Goal: Register for event/course

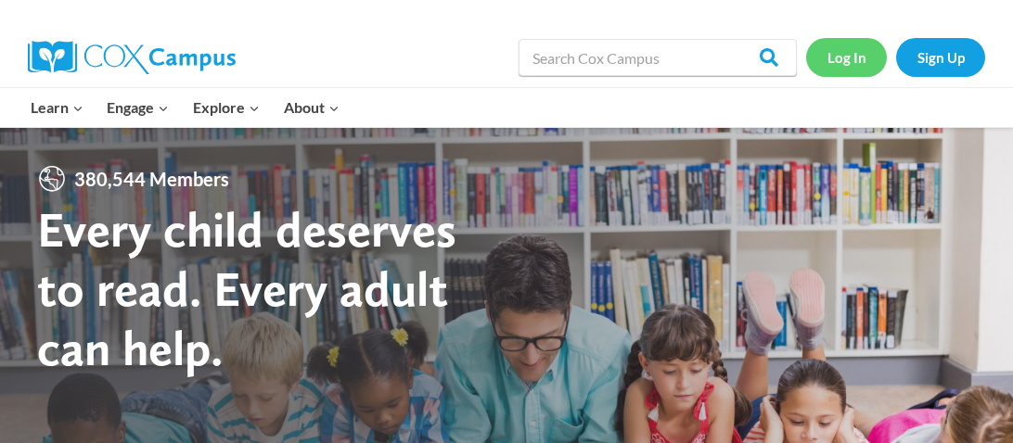
click at [844, 56] on link "Log In" at bounding box center [846, 57] width 81 height 38
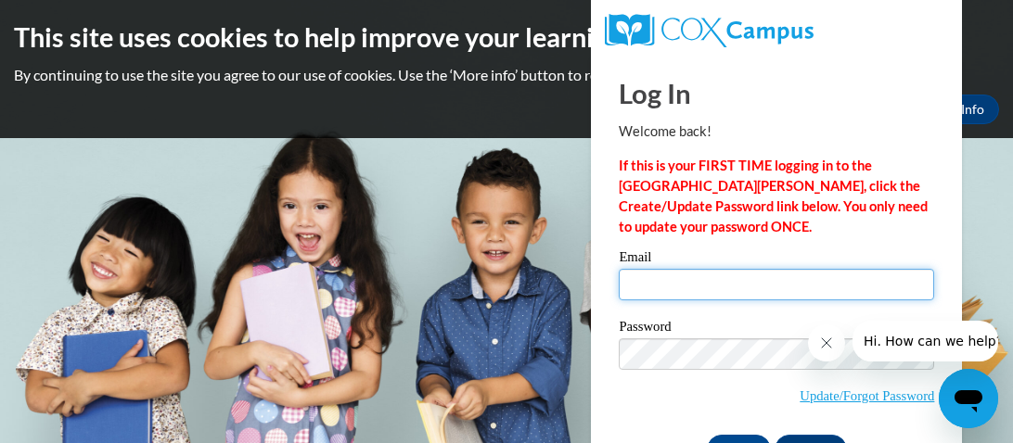
click at [770, 288] on input "Email" at bounding box center [776, 285] width 315 height 32
type input "[EMAIL_ADDRESS][DOMAIN_NAME]"
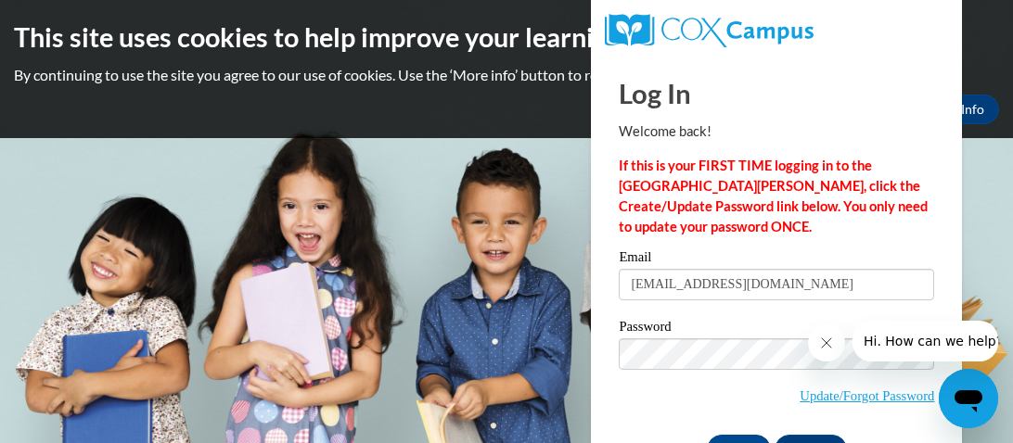
click at [1009, 203] on html "This site uses cookies to help improve your learning experience. By continuing …" at bounding box center [506, 221] width 1013 height 443
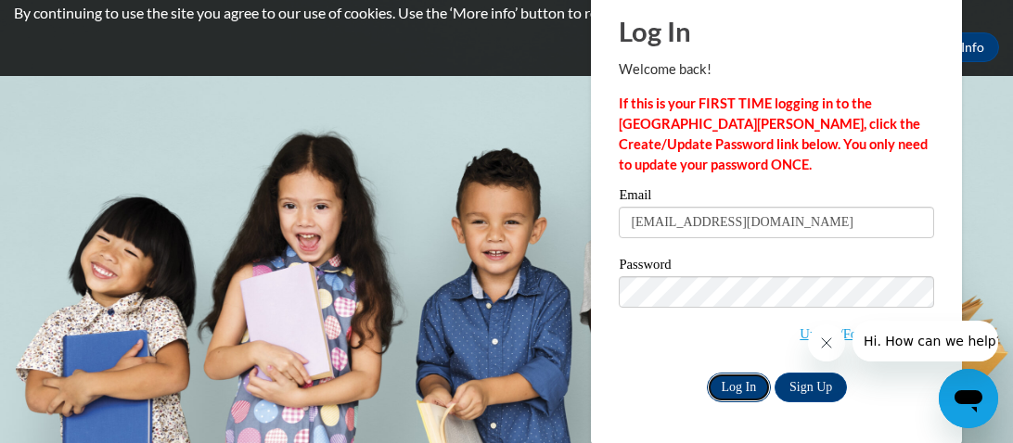
click at [736, 386] on input "Log In" at bounding box center [739, 388] width 65 height 30
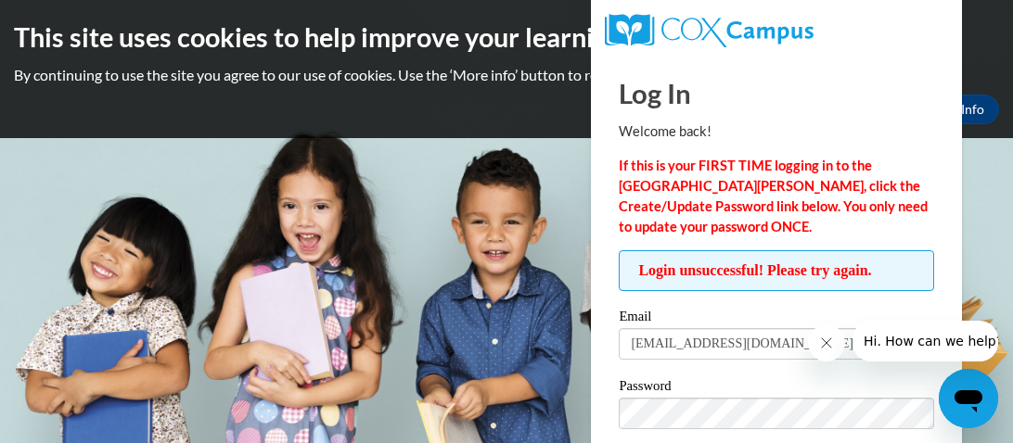
click at [820, 328] on button "Close message from company" at bounding box center [826, 343] width 37 height 37
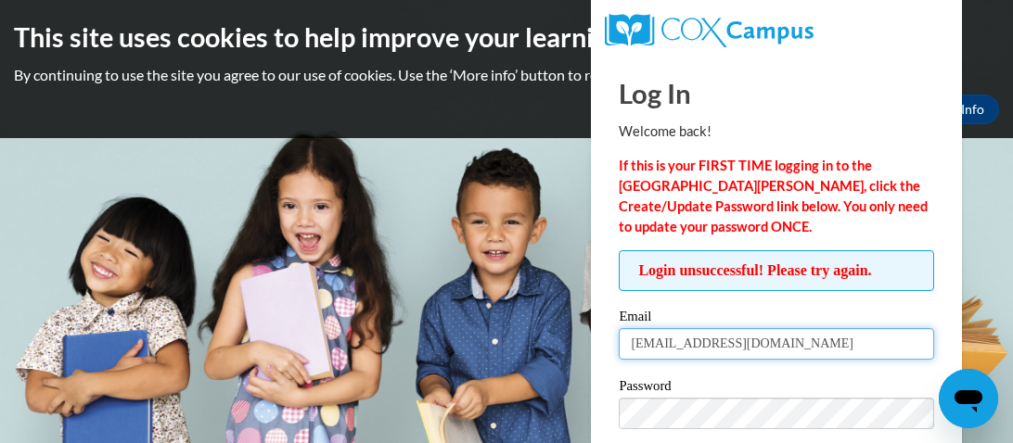
click at [814, 339] on input "mcdonaldb@wcsdms.com" at bounding box center [776, 344] width 315 height 32
type input "m"
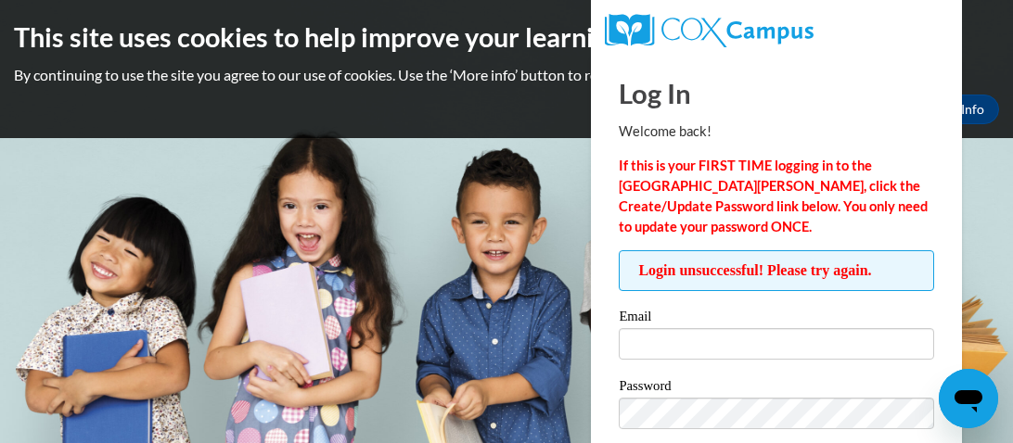
click at [1012, 240] on html "This site uses cookies to help improve your learning experience. By continuing …" at bounding box center [506, 221] width 1013 height 443
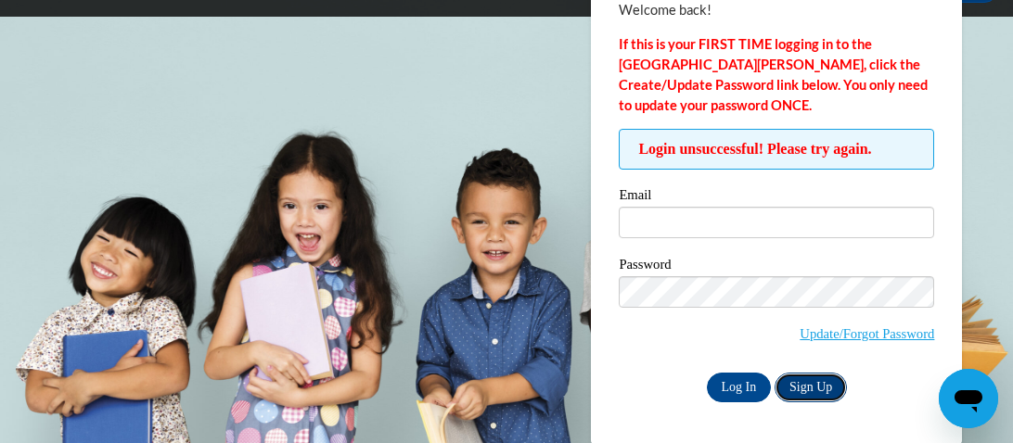
click at [820, 392] on link "Sign Up" at bounding box center [811, 388] width 72 height 30
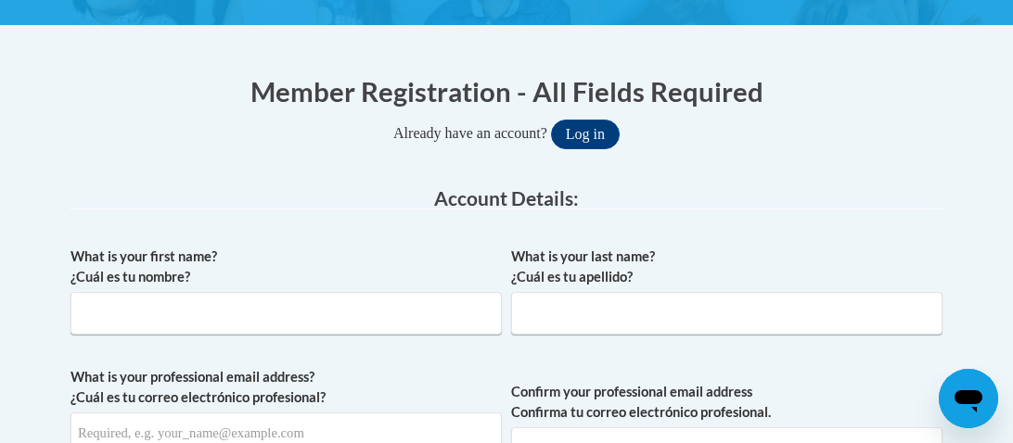
scroll to position [354, 0]
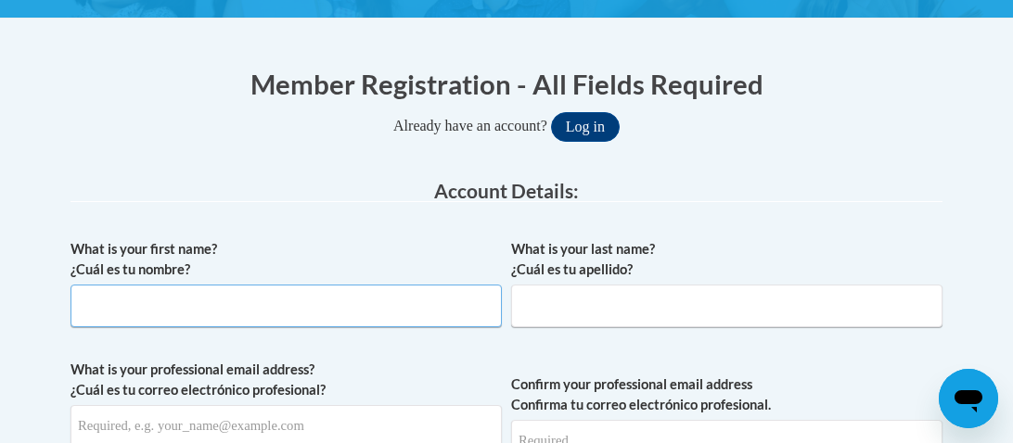
click at [314, 292] on input "What is your first name? ¿Cuál es tu nombre?" at bounding box center [285, 306] width 431 height 43
type input "V"
type input "Brandi"
click at [577, 309] on input "What is your last name? ¿Cuál es tu apellido?" at bounding box center [726, 306] width 431 height 43
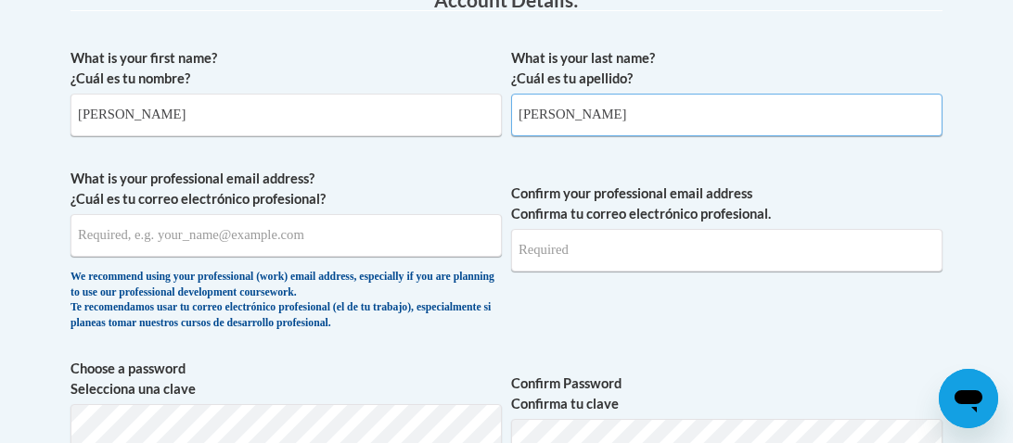
scroll to position [549, 0]
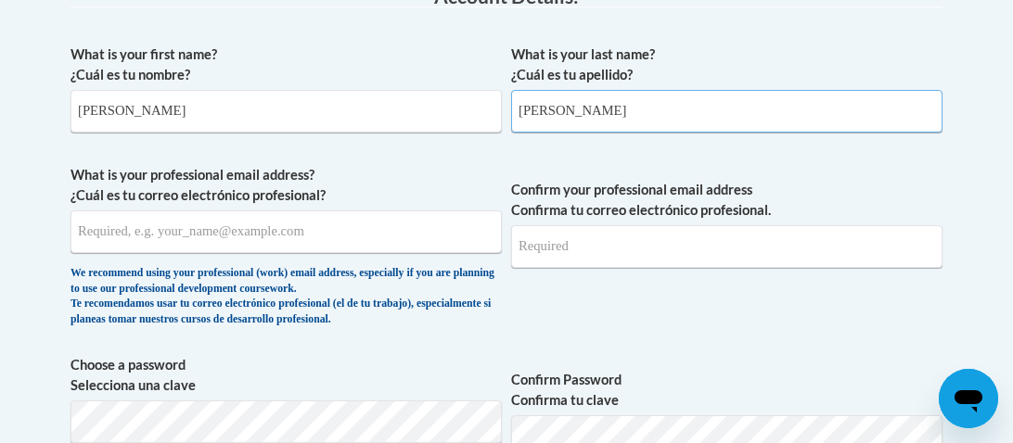
type input "McDonald"
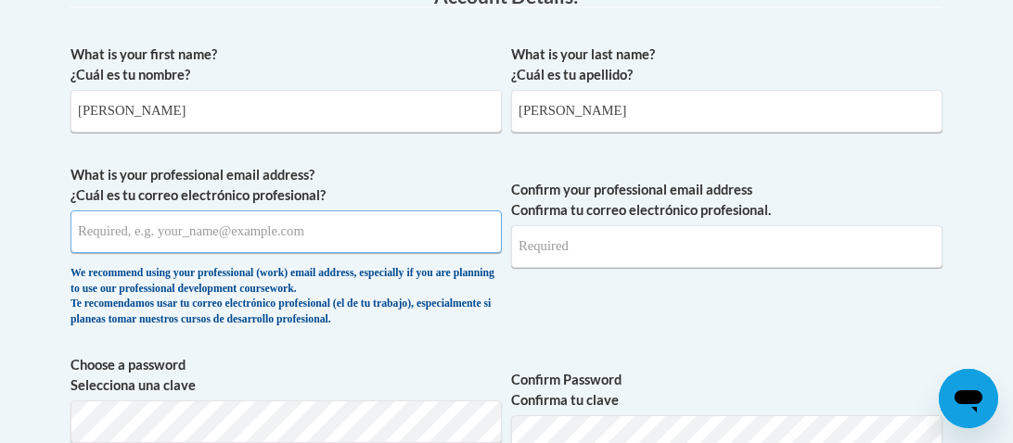
click at [294, 249] on input "What is your professional email address? ¿Cuál es tu correo electrónico profesi…" at bounding box center [285, 232] width 431 height 43
type input "mcdonaldb@wcsdms.com"
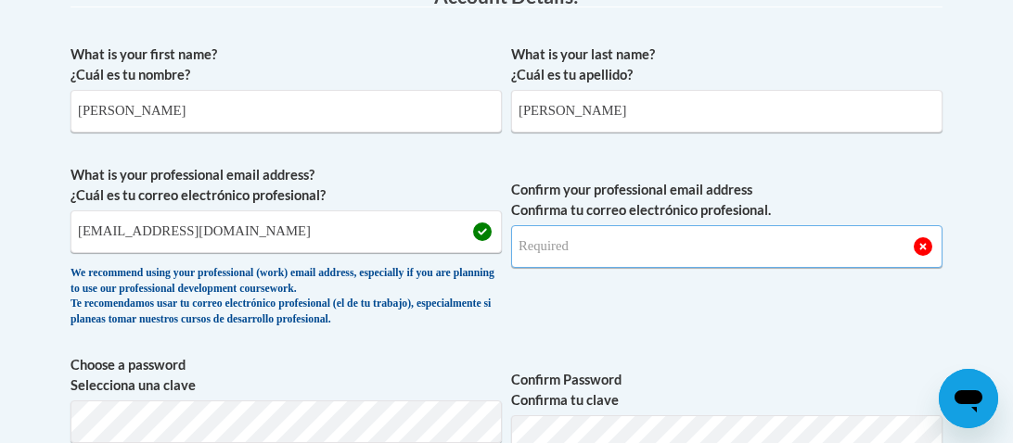
click at [687, 249] on input "Confirm your professional email address Confirma tu correo electrónico profesio…" at bounding box center [726, 246] width 431 height 43
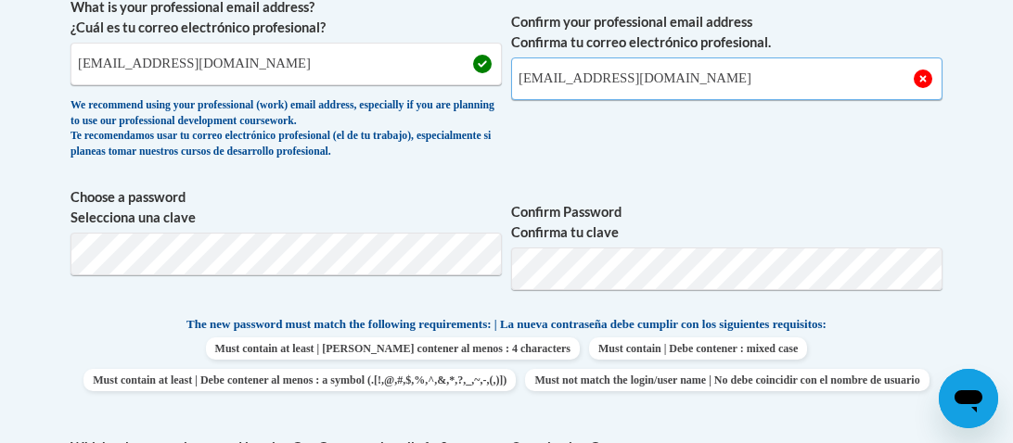
scroll to position [728, 0]
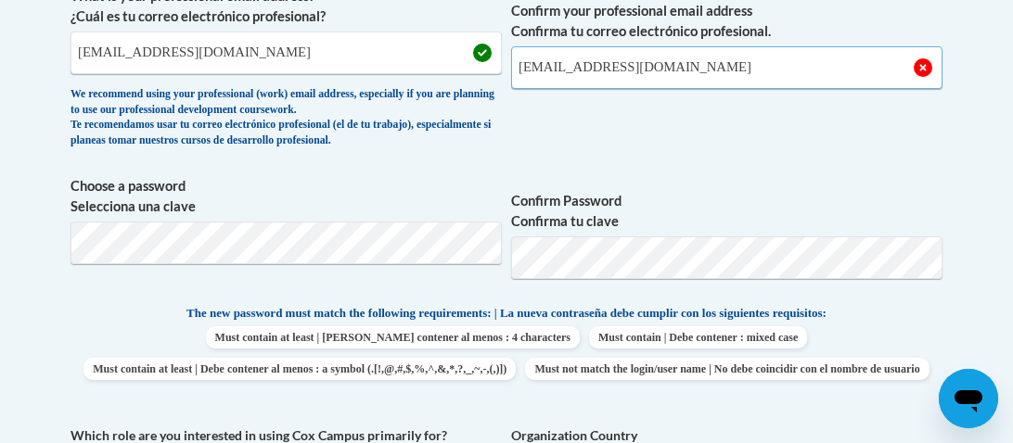
type input "mcdonaldb@wcsdms.com"
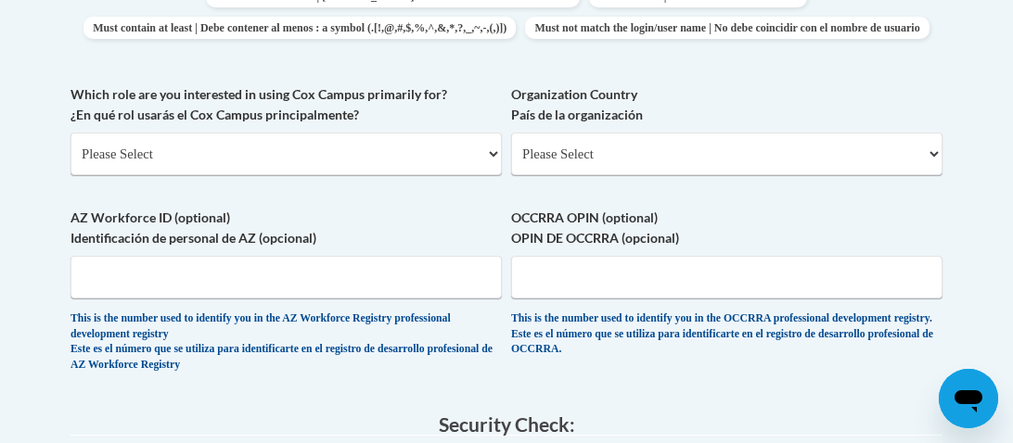
scroll to position [1070, 0]
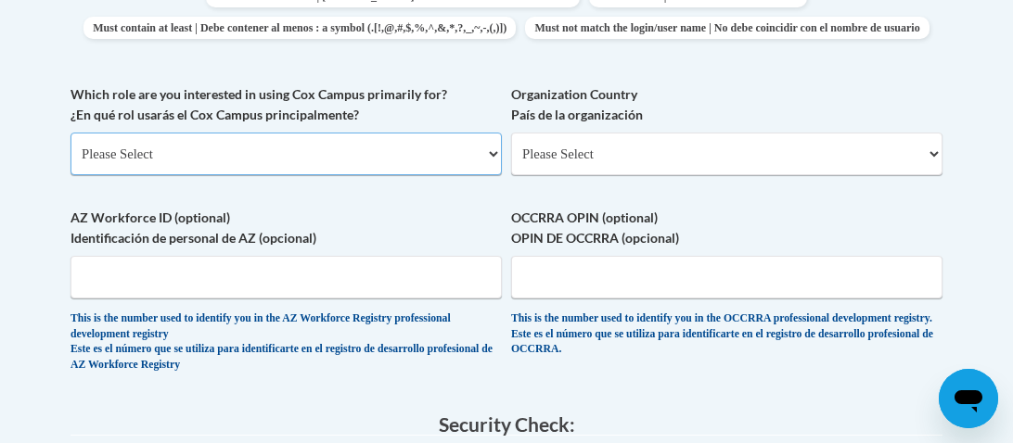
click at [488, 175] on select "Please Select College/University | Colegio/Universidad Community/Nonprofit Part…" at bounding box center [285, 154] width 431 height 43
select select "fbf2d438-af2f-41f8-98f1-81c410e29de3"
click at [70, 163] on select "Please Select College/University | Colegio/Universidad Community/Nonprofit Part…" at bounding box center [285, 154] width 431 height 43
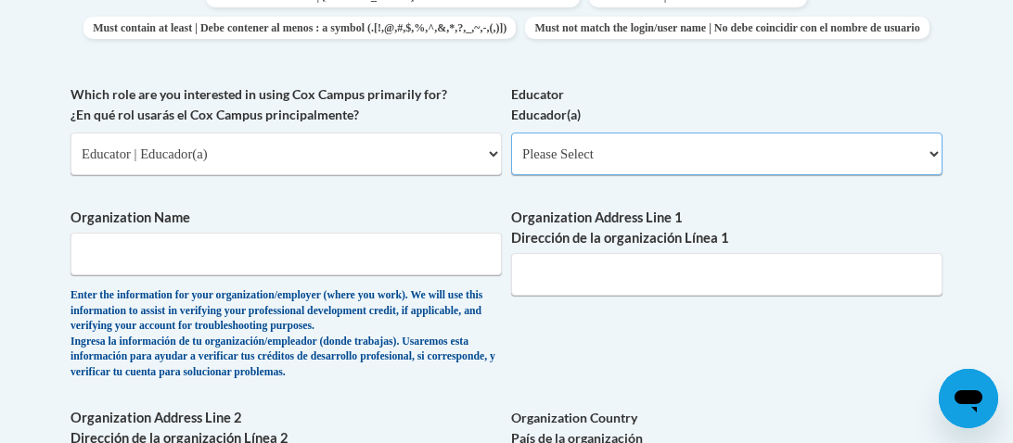
click at [929, 175] on select "Please Select Early Learning/Daycare Teacher/Family Home Care Provider | Maestr…" at bounding box center [726, 154] width 431 height 43
select select "8e40623d-54d0-45cd-9f92-5df65cd3f8cf"
click at [511, 163] on select "Please Select Early Learning/Daycare Teacher/Family Home Care Provider | Maestr…" at bounding box center [726, 154] width 431 height 43
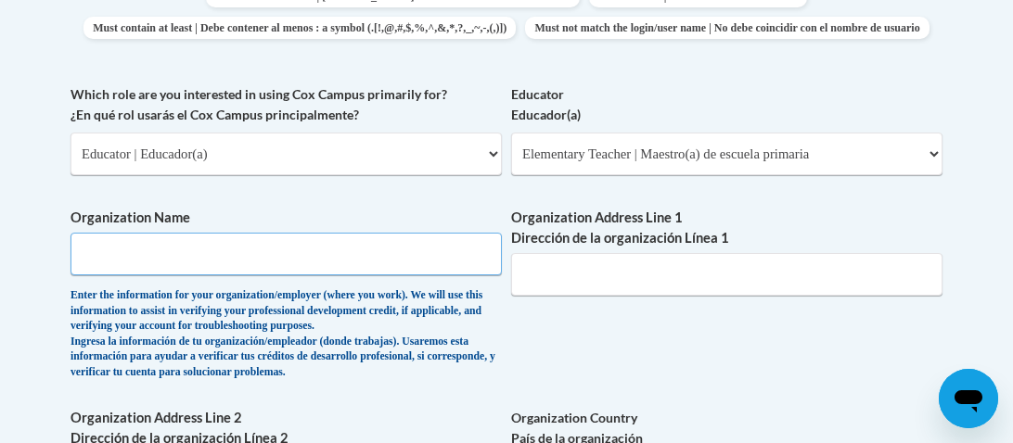
click at [395, 276] on input "Organization Name" at bounding box center [285, 254] width 431 height 43
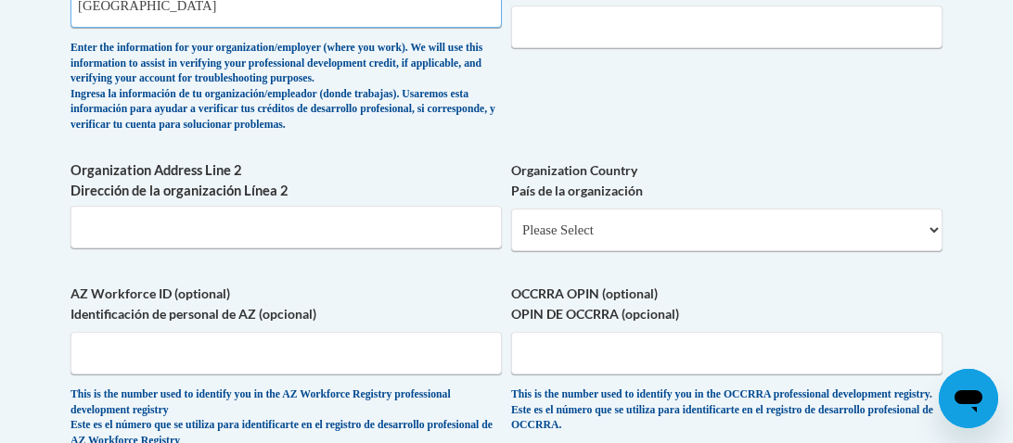
scroll to position [1308, 0]
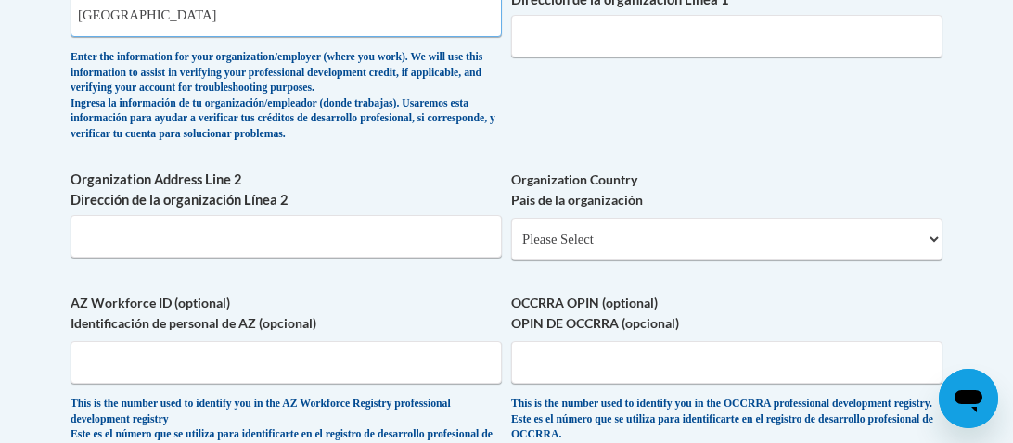
type input "Waynesboro Riverview School"
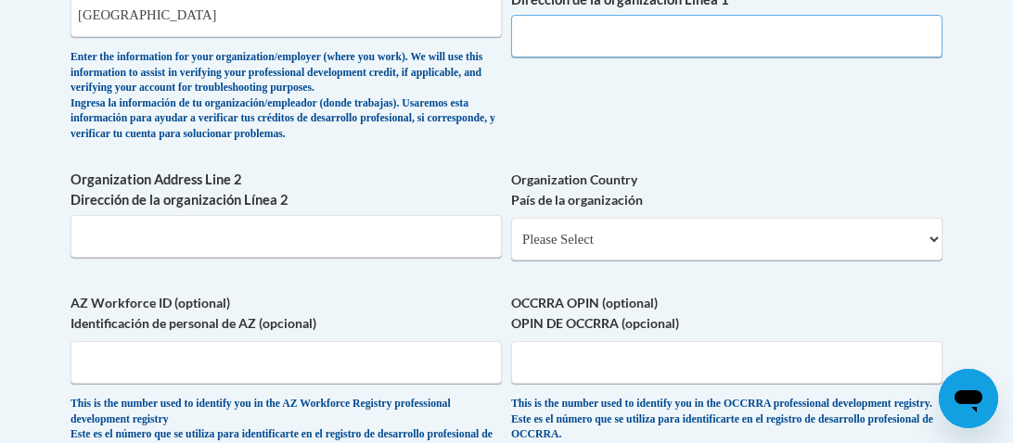
click at [662, 58] on input "Organization Address Line 1 Dirección de la organización Línea 1" at bounding box center [726, 36] width 431 height 43
click at [721, 53] on input "155 Wayne St. Waynesboro," at bounding box center [726, 36] width 431 height 43
type input "155 Wayne St. Waynesboro, MS 39367"
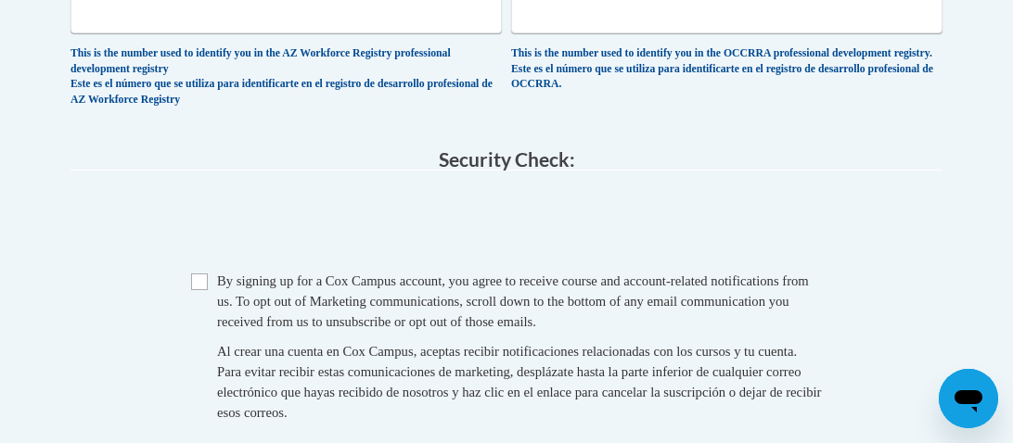
scroll to position [1708, 0]
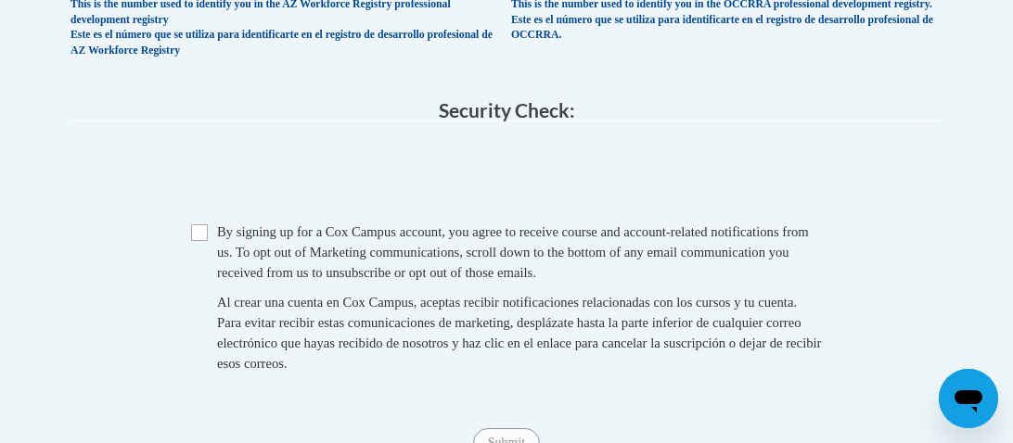
click at [187, 272] on div "Checkbox By signing up for a Cox Campus account, you agree to receive course an…" at bounding box center [506, 307] width 872 height 171
click at [200, 241] on input "Checkbox" at bounding box center [199, 232] width 17 height 17
checkbox input "true"
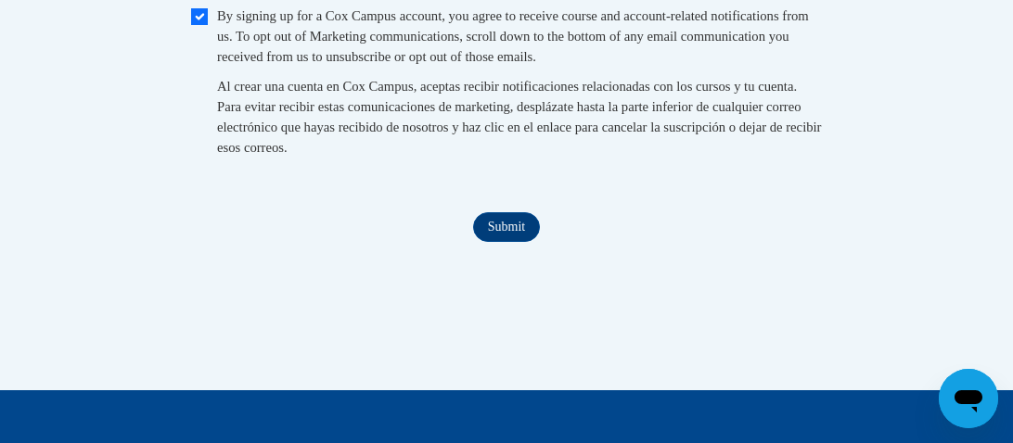
scroll to position [1937, 0]
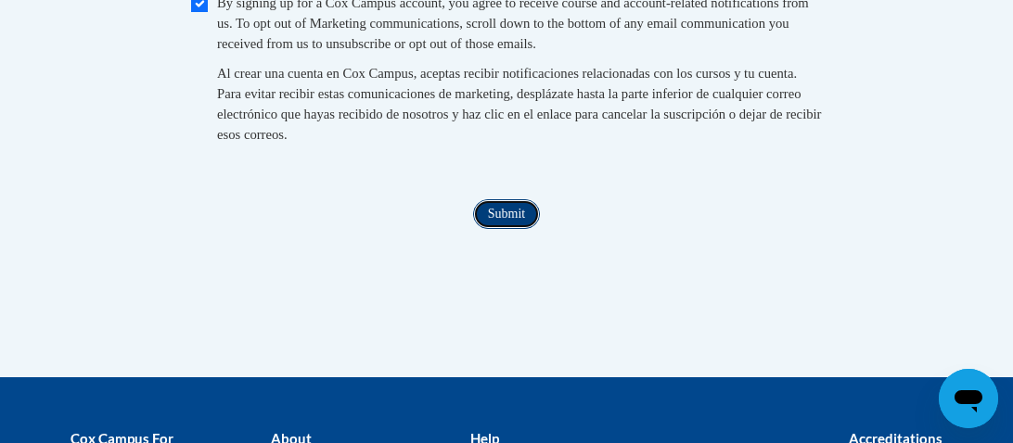
click at [500, 229] on input "Submit" at bounding box center [506, 214] width 67 height 30
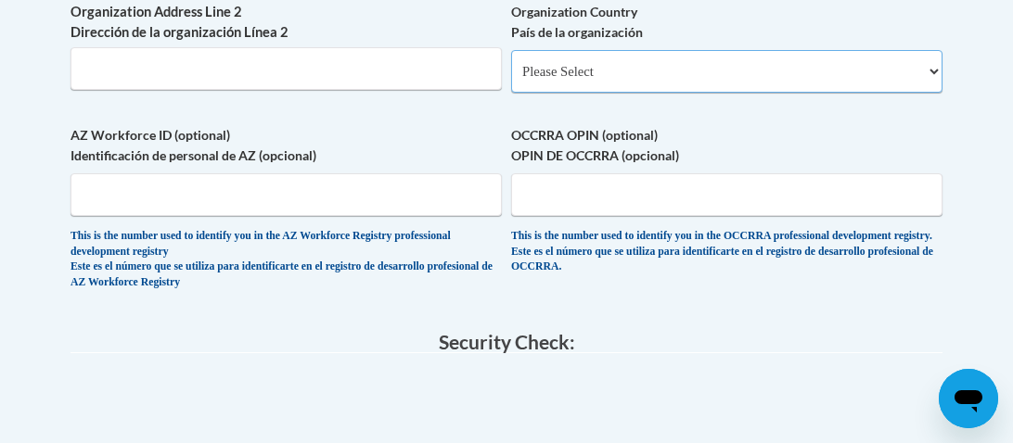
scroll to position [1480, 0]
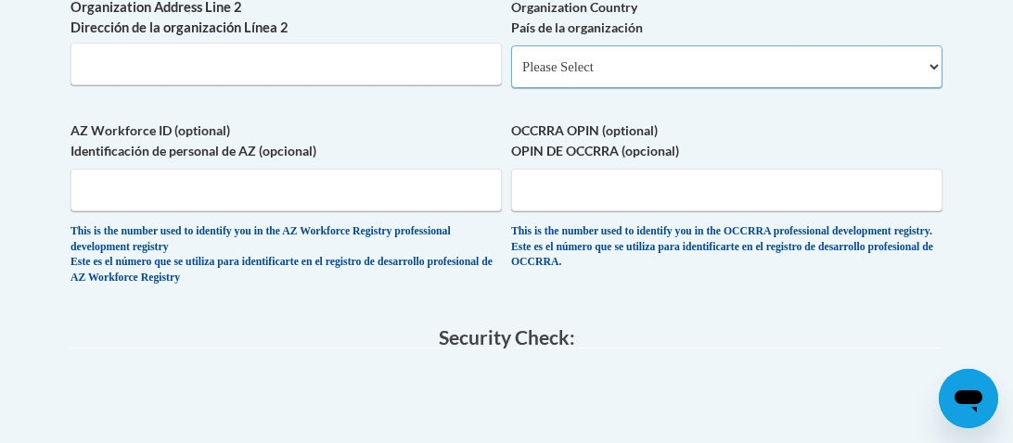
click at [931, 88] on select "Please Select United States | Estados Unidos Outside of the United States | Fue…" at bounding box center [726, 66] width 431 height 43
select select "ad49bcad-a171-4b2e-b99c-48b446064914"
click at [511, 76] on select "Please Select United States | Estados Unidos Outside of the United States | Fue…" at bounding box center [726, 66] width 431 height 43
select select
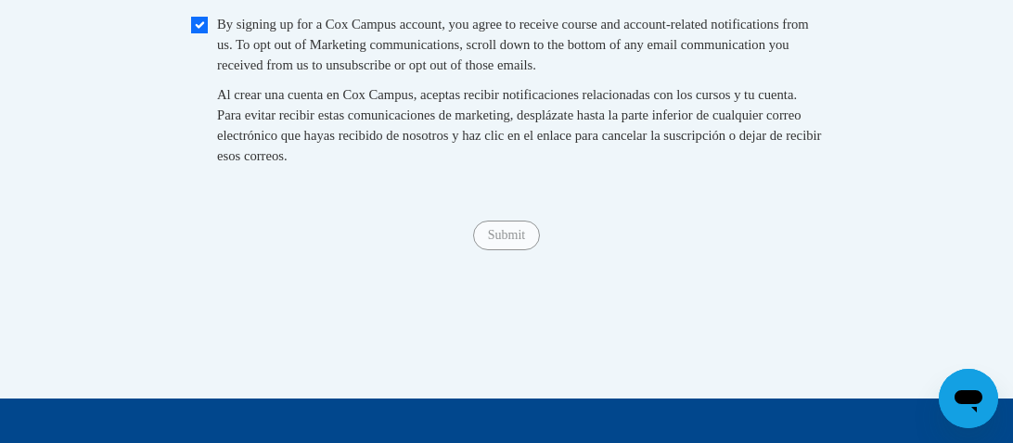
scroll to position [2126, 0]
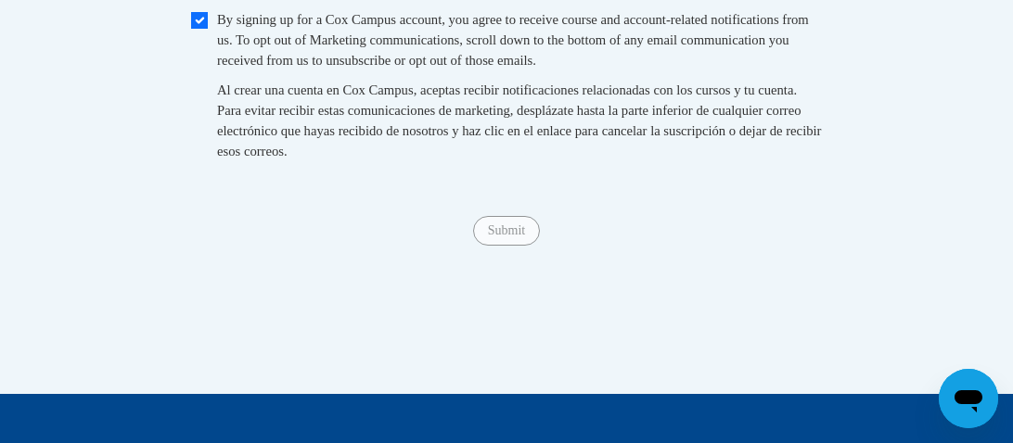
click at [455, 246] on div "Submit Submit" at bounding box center [506, 231] width 872 height 30
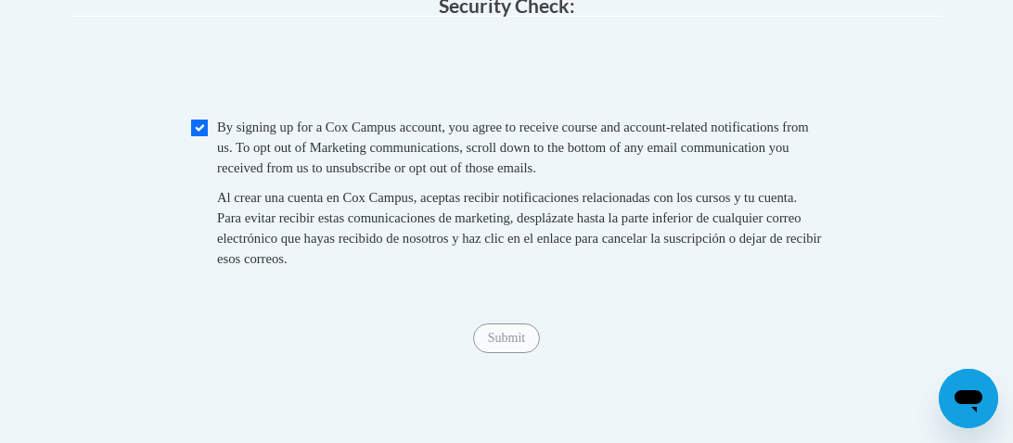
scroll to position [2029, 0]
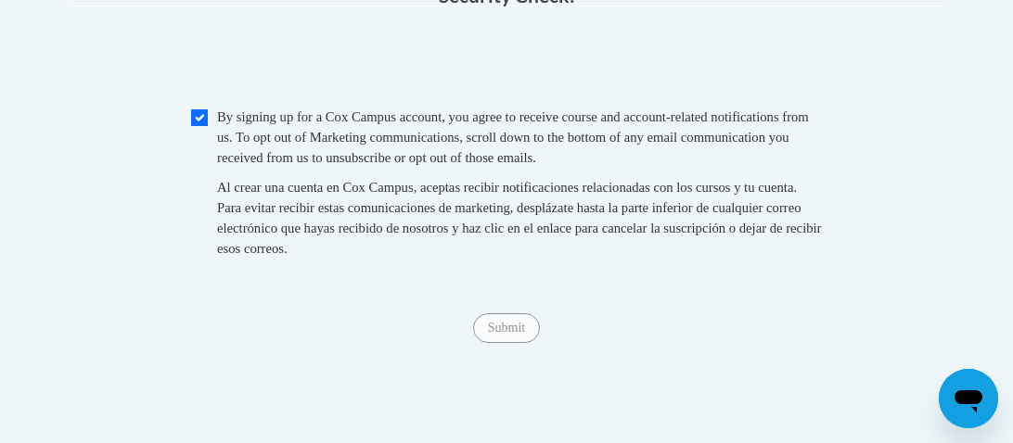
click at [462, 287] on fieldset "Checkbox By signing up for a Cox Campus account, you agree to receive course an…" at bounding box center [506, 197] width 872 height 180
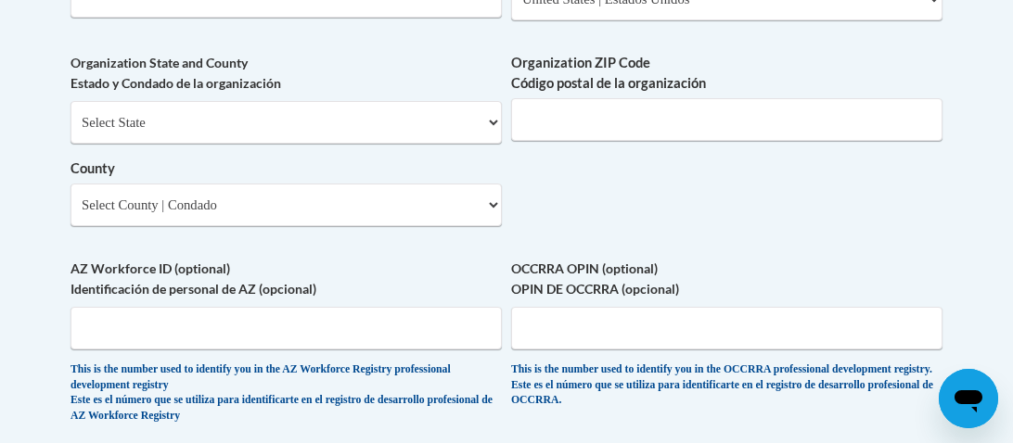
scroll to position [1509, 0]
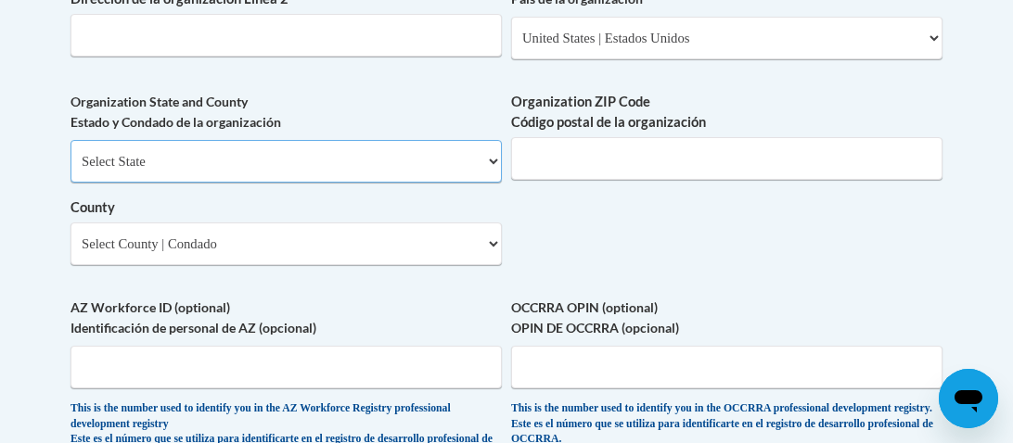
click at [488, 183] on select "Select State Alabama Alaska Arizona Arkansas California Colorado Connecticut De…" at bounding box center [285, 161] width 431 height 43
select select "Mississippi"
click at [70, 170] on select "Select State Alabama Alaska Arizona Arkansas California Colorado Connecticut De…" at bounding box center [285, 161] width 431 height 43
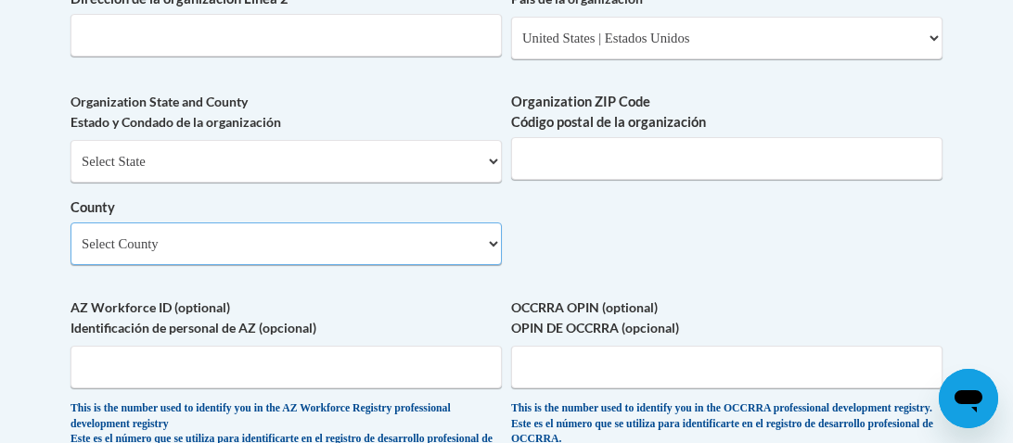
click at [497, 265] on select "Select County Adams Alcorn Amite Attala Benton Bolivar Calhoun Carroll Chickasa…" at bounding box center [285, 244] width 431 height 43
select select "Wayne"
click at [70, 252] on select "Select County Adams Alcorn Amite Attala Benton Bolivar Calhoun Carroll Chickasa…" at bounding box center [285, 244] width 431 height 43
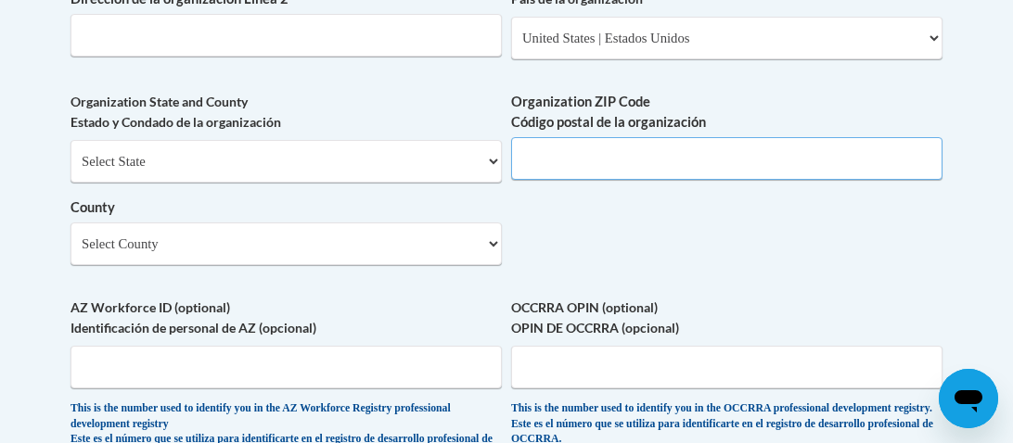
click at [627, 180] on input "Organization ZIP Code Código postal de la organización" at bounding box center [726, 158] width 431 height 43
type input "39367"
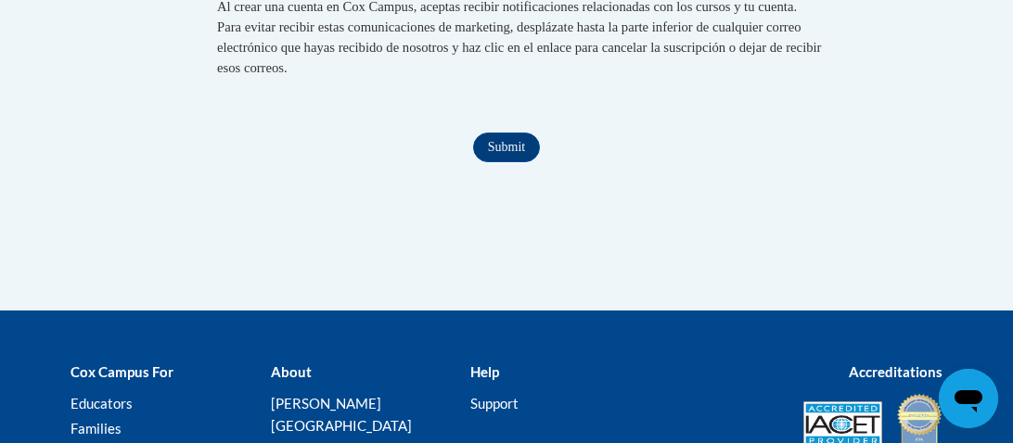
scroll to position [2205, 0]
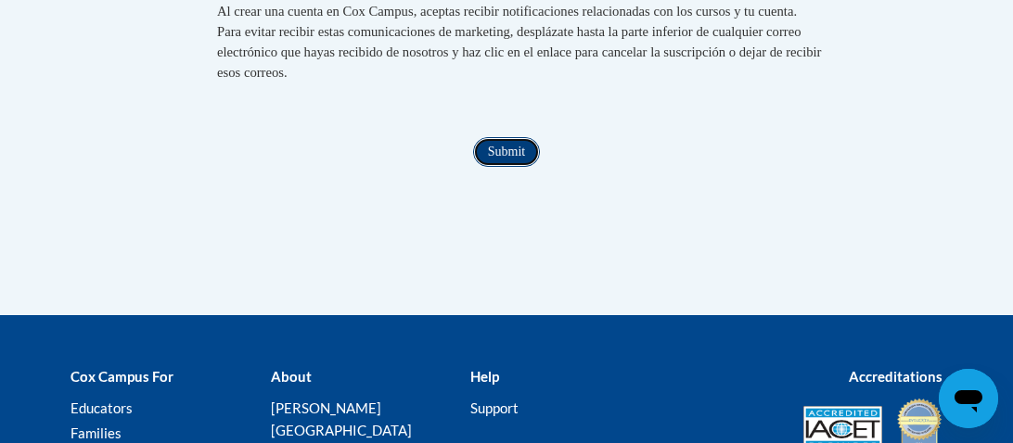
click at [501, 167] on input "Submit" at bounding box center [506, 152] width 67 height 30
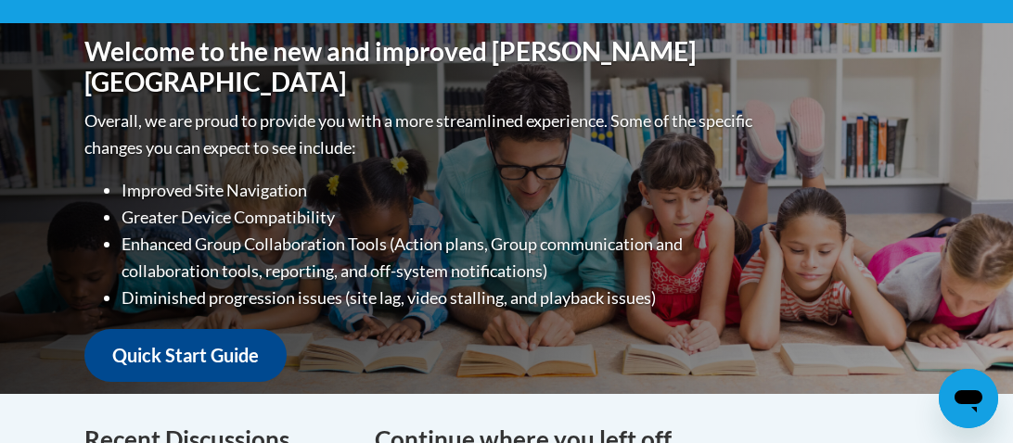
scroll to position [186, 0]
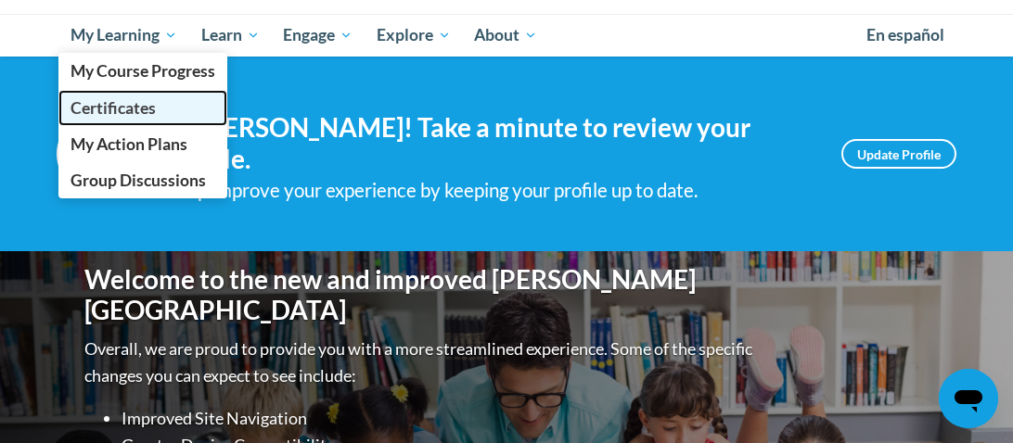
click at [140, 113] on span "Certificates" at bounding box center [112, 107] width 85 height 19
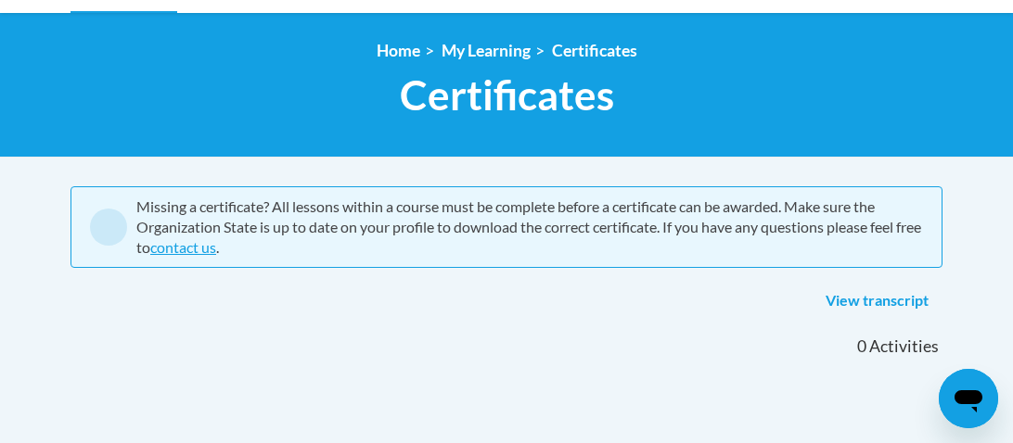
scroll to position [232, 0]
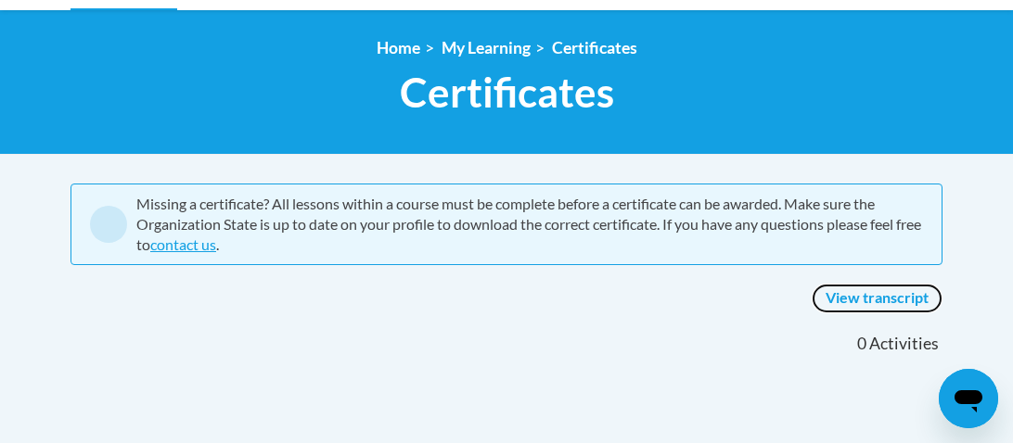
click at [912, 300] on link "View transcript" at bounding box center [877, 299] width 131 height 30
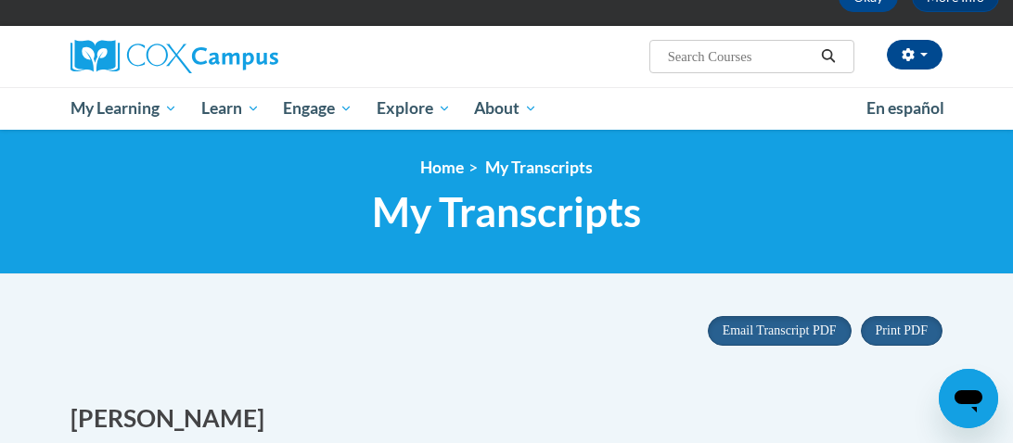
scroll to position [125, 0]
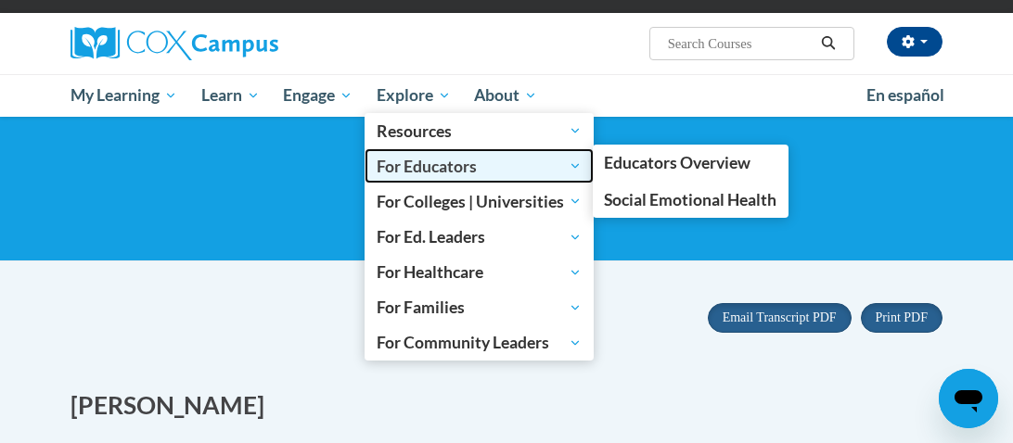
click at [434, 166] on span "For Educators" at bounding box center [479, 166] width 205 height 22
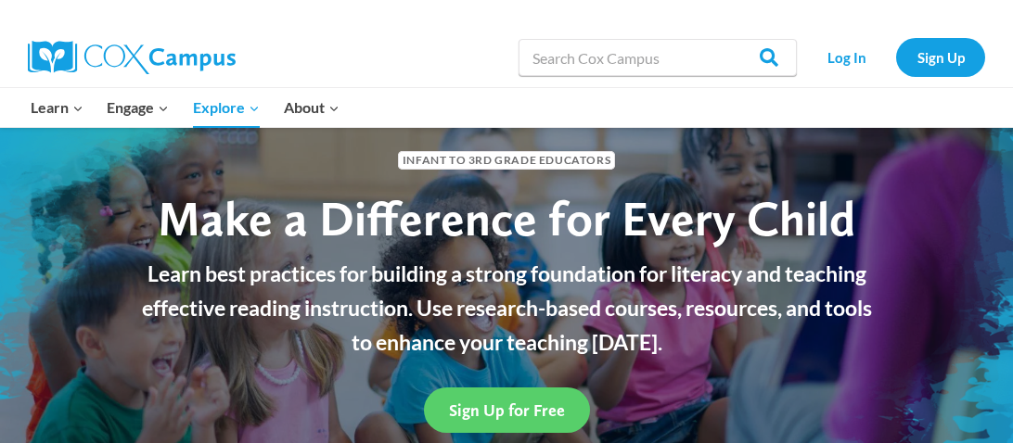
scroll to position [82, 0]
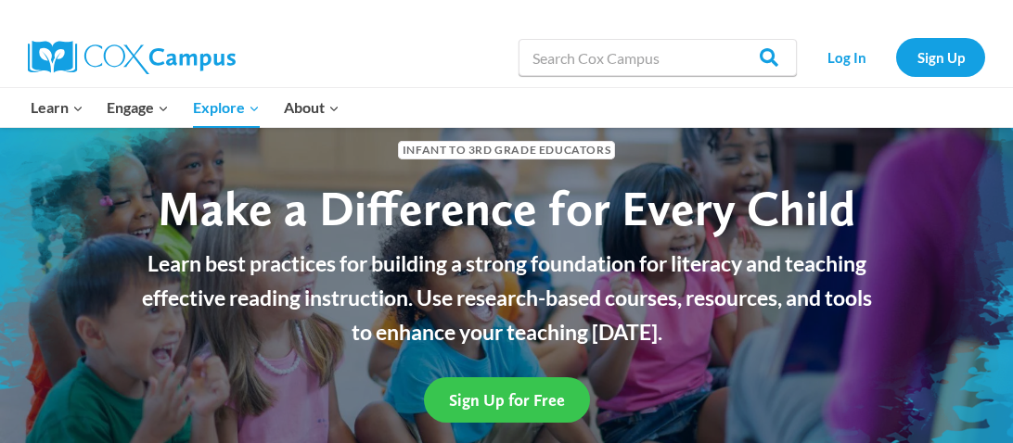
click at [507, 408] on span "Sign Up for Free" at bounding box center [507, 400] width 116 height 19
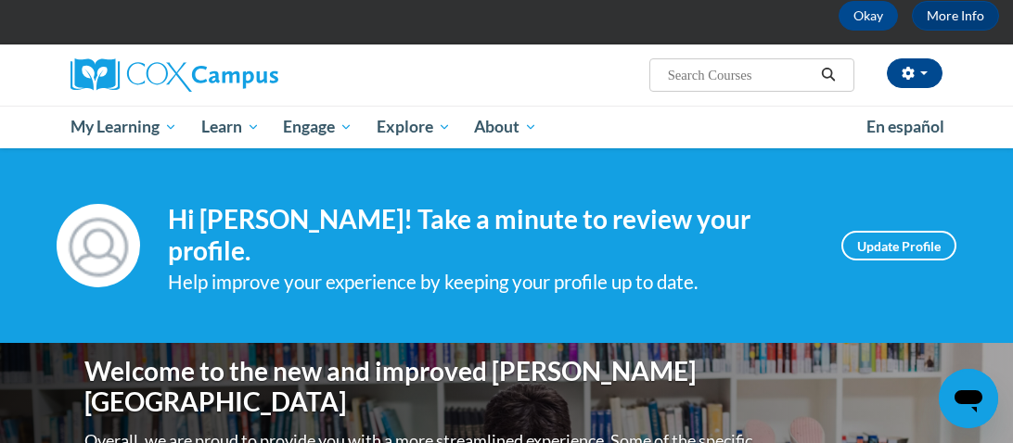
scroll to position [129, 0]
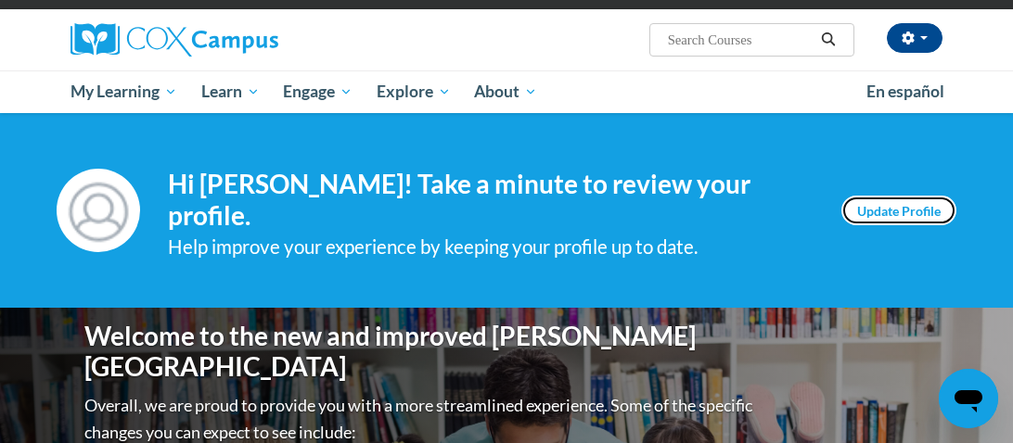
click at [895, 212] on link "Update Profile" at bounding box center [898, 211] width 115 height 30
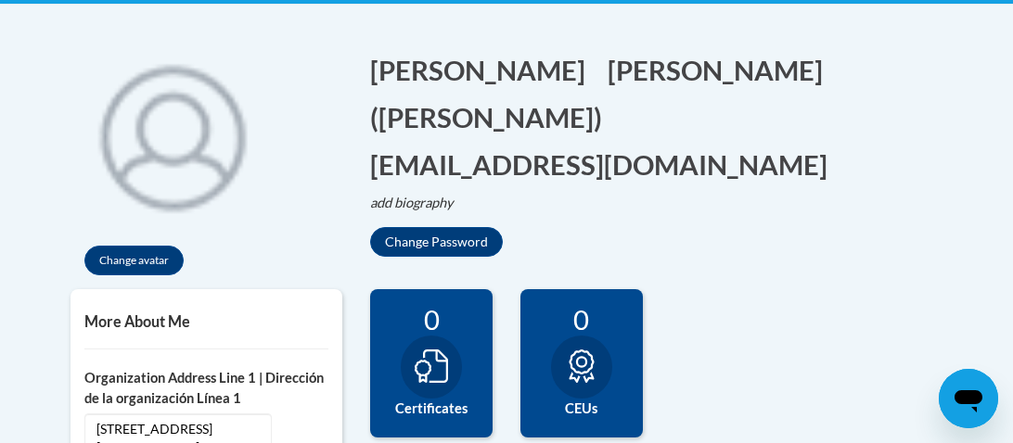
scroll to position [428, 0]
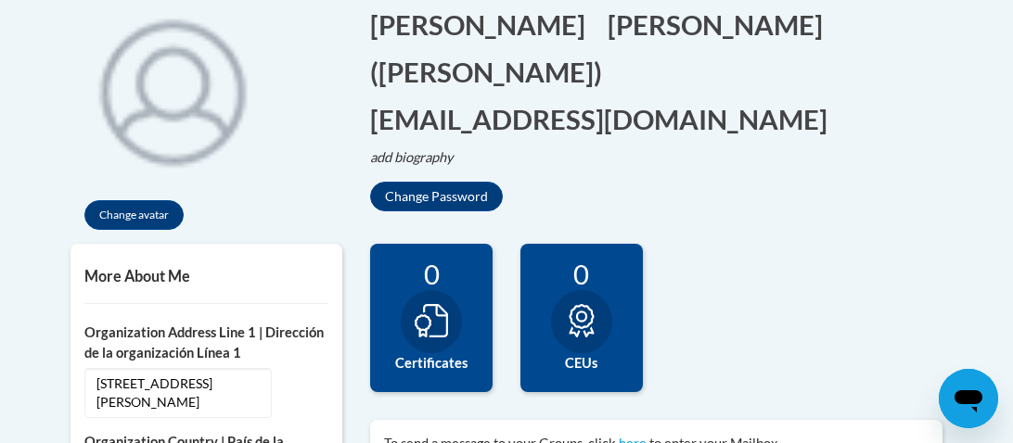
drag, startPoint x: 1010, startPoint y: 49, endPoint x: 1010, endPoint y: 120, distance: 70.5
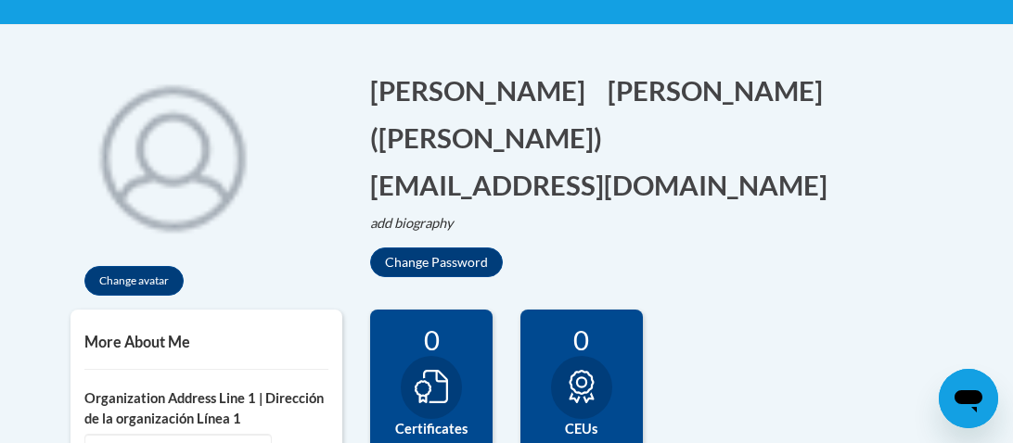
scroll to position [51, 0]
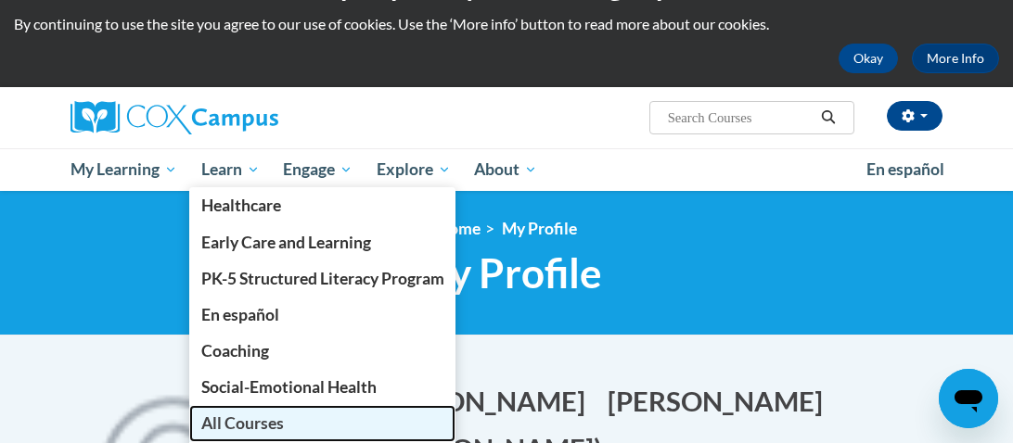
click at [262, 429] on span "All Courses" at bounding box center [242, 423] width 83 height 19
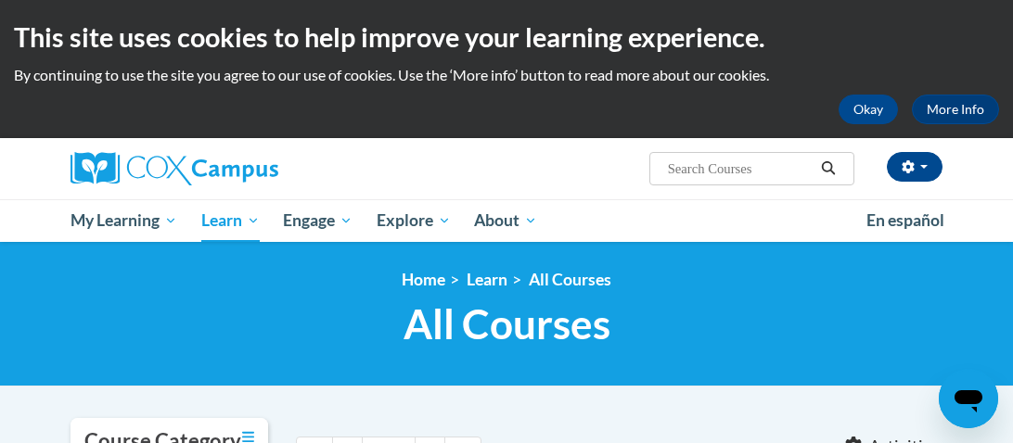
click at [1012, 138] on div "Brandi McDonald (Central Daylight Time GMT-0500 ) My Profile Inbox My Transcrip…" at bounding box center [506, 190] width 1013 height 104
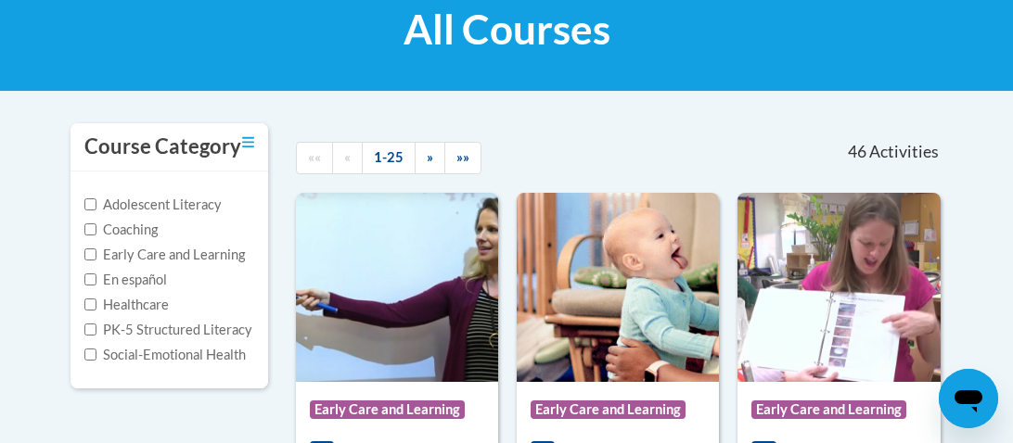
scroll to position [259, 0]
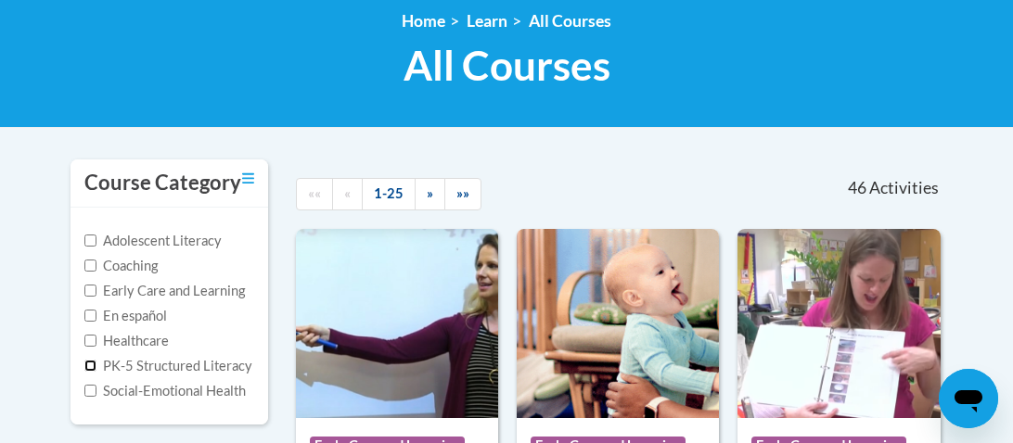
click at [90, 361] on input "PK-5 Structured Literacy" at bounding box center [90, 366] width 12 height 12
checkbox input "true"
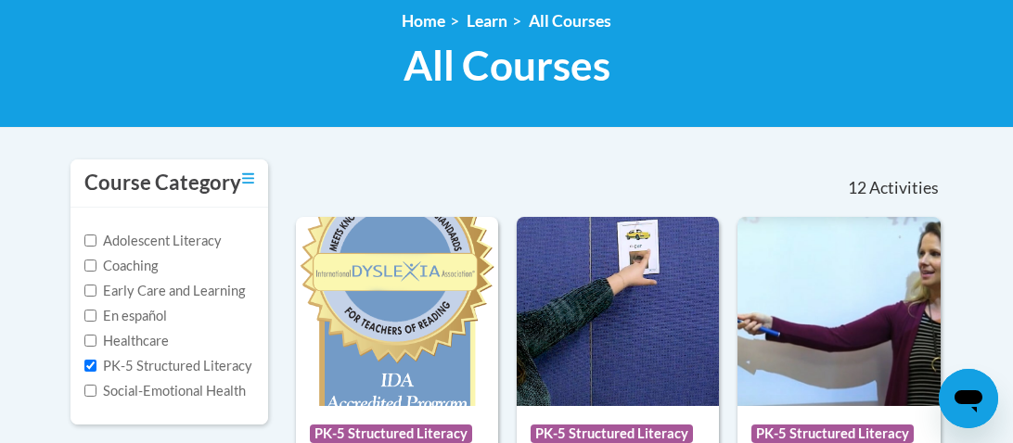
click at [97, 291] on label "Early Care and Learning" at bounding box center [164, 291] width 160 height 20
click at [96, 291] on input "Early Care and Learning" at bounding box center [90, 291] width 12 height 12
checkbox input "true"
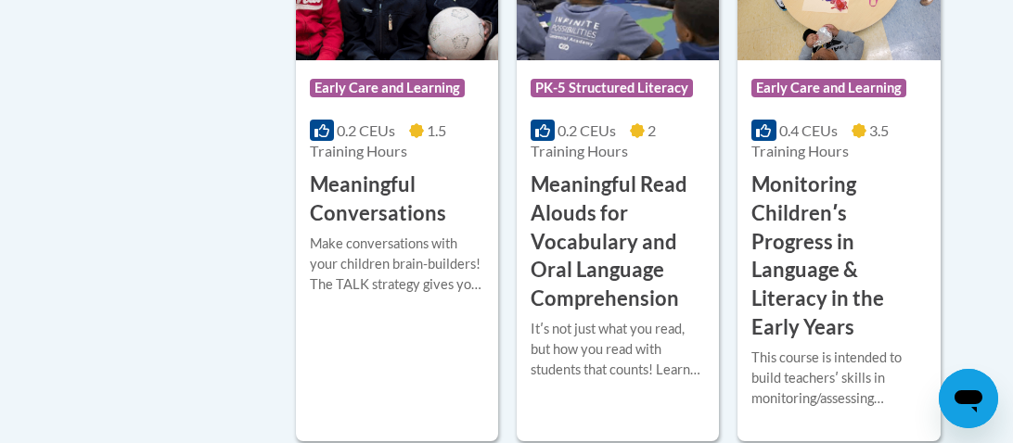
scroll to position [2309, 0]
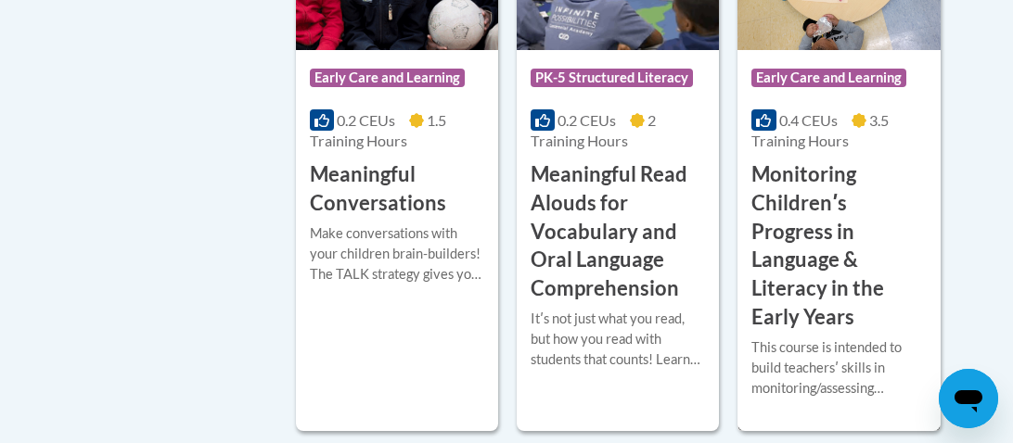
click at [858, 365] on div "This course is intended to build teachersʹ skills in monitoring/assessing child…" at bounding box center [838, 368] width 174 height 61
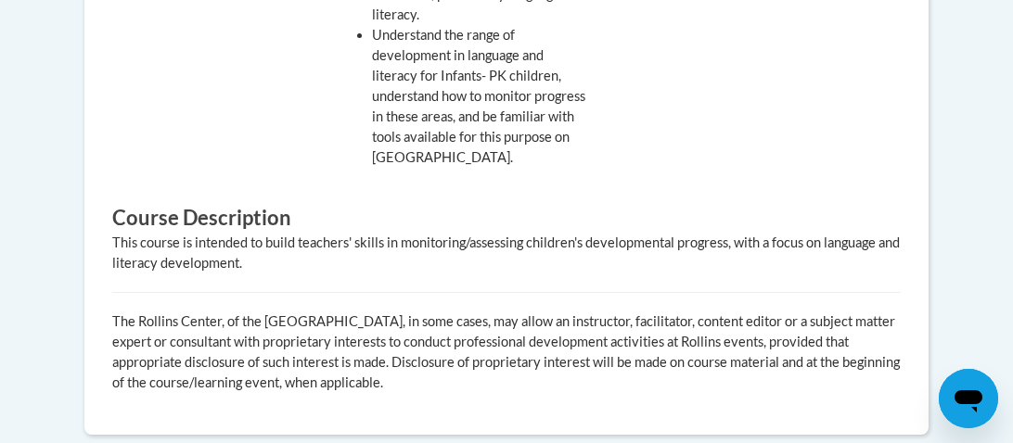
drag, startPoint x: 1003, startPoint y: 82, endPoint x: 1012, endPoint y: 331, distance: 249.7
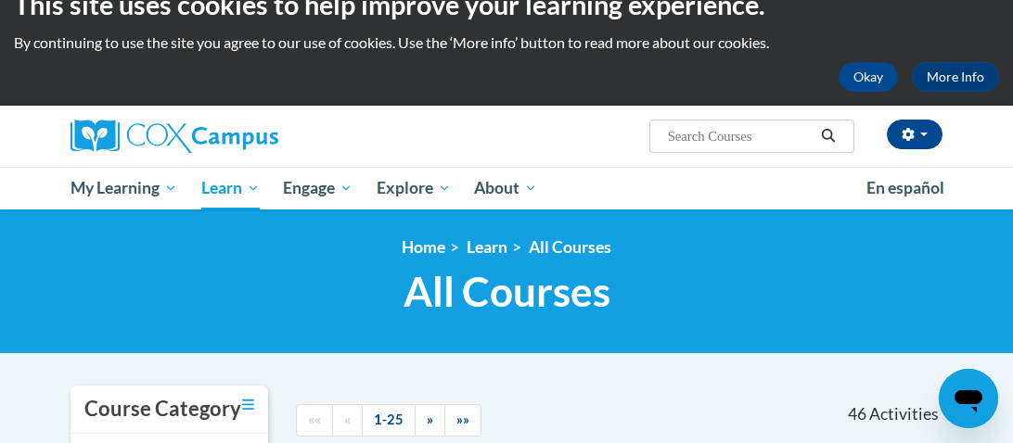
scroll to position [53, 0]
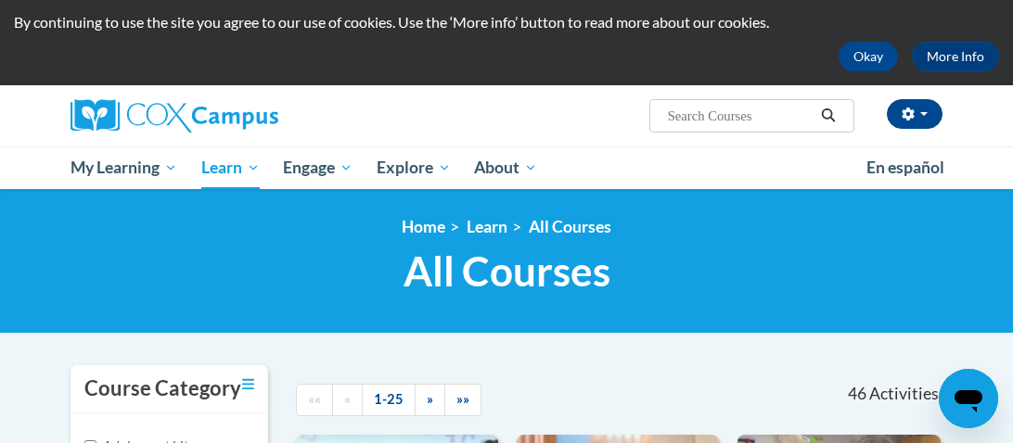
click at [997, 17] on p "By continuing to use the site you agree to our use of cookies. Use the ‘More in…" at bounding box center [506, 22] width 985 height 20
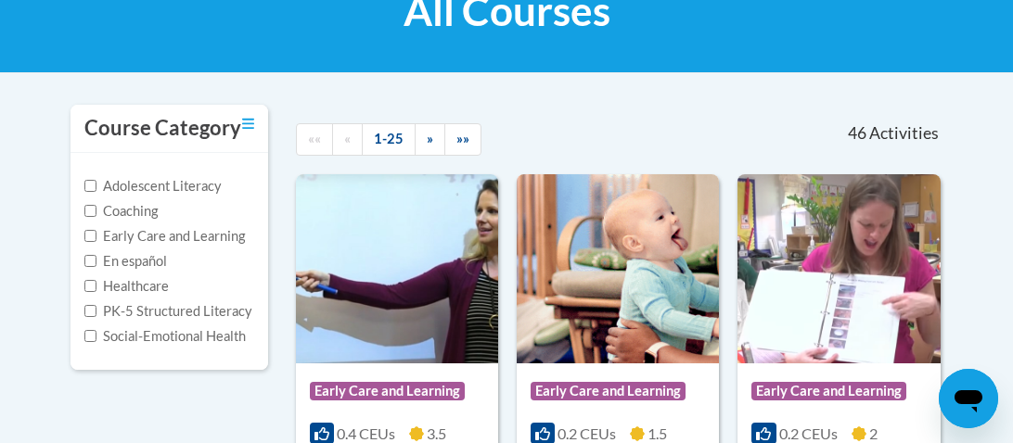
scroll to position [334, 0]
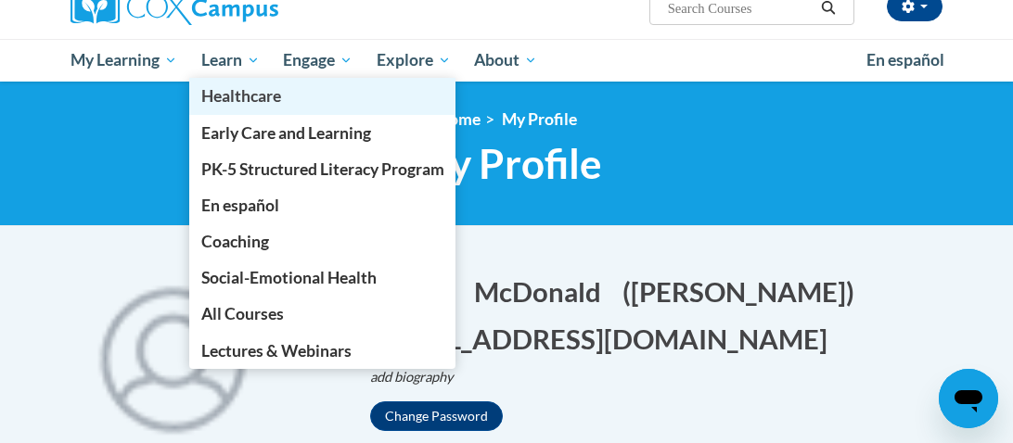
scroll to position [162, 0]
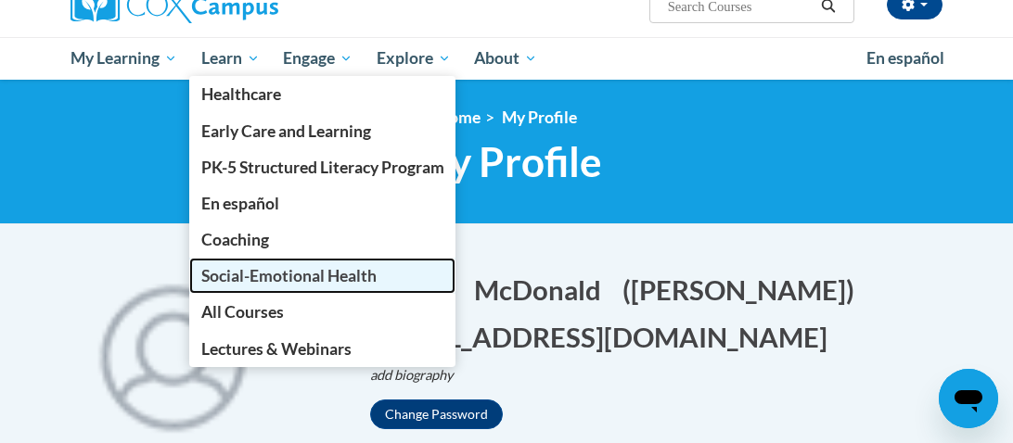
click at [282, 276] on span "Social-Emotional Health" at bounding box center [288, 275] width 175 height 19
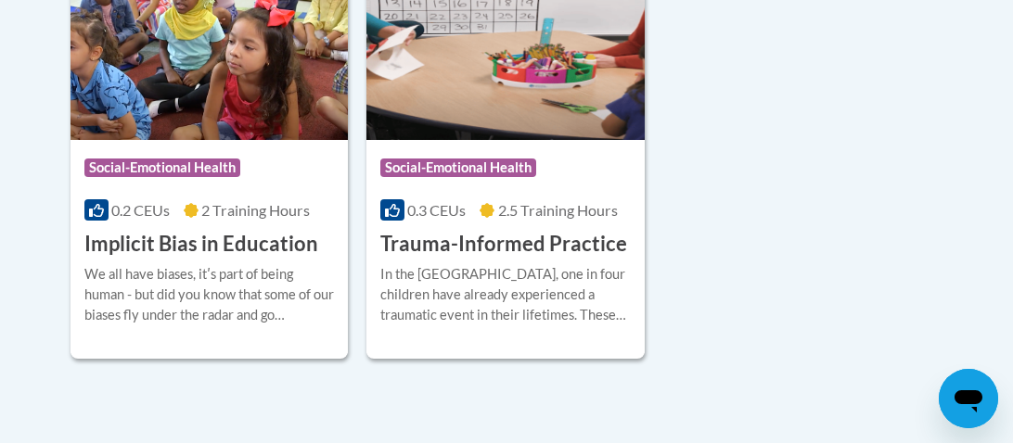
scroll to position [151, 0]
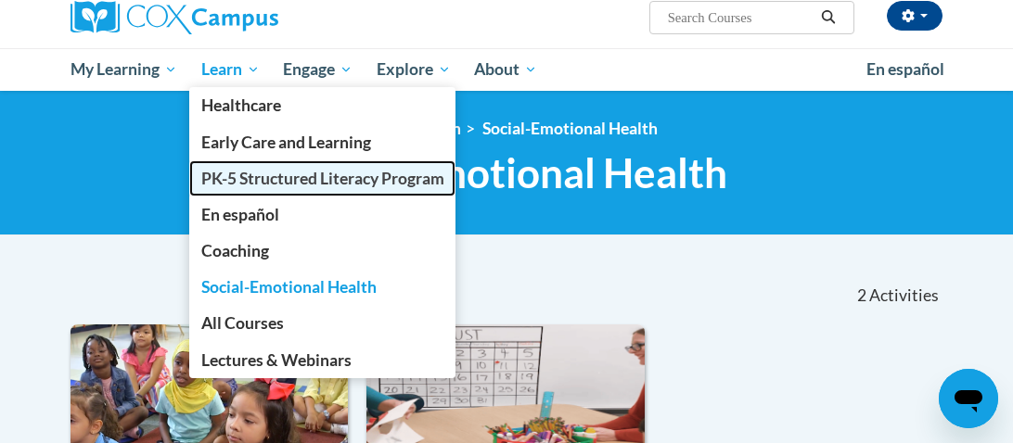
click at [237, 174] on span "PK-5 Structured Literacy Program" at bounding box center [322, 178] width 243 height 19
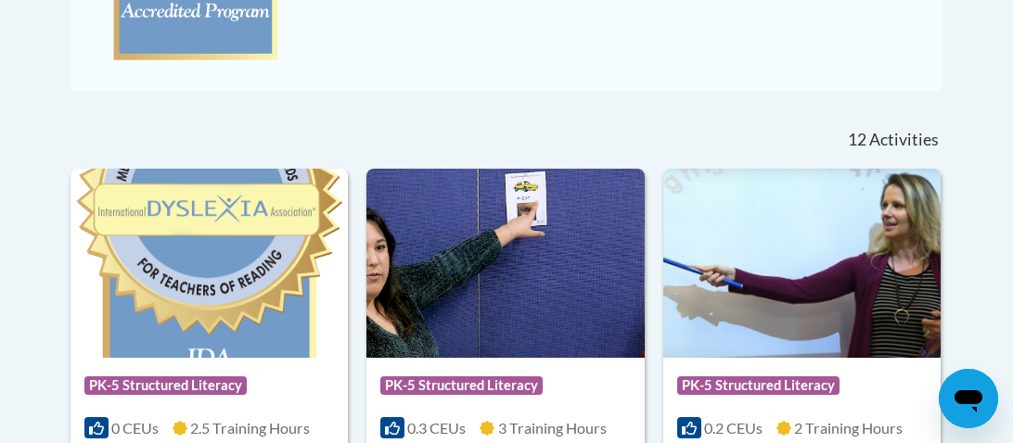
scroll to position [686, 0]
